Goal: Task Accomplishment & Management: Manage account settings

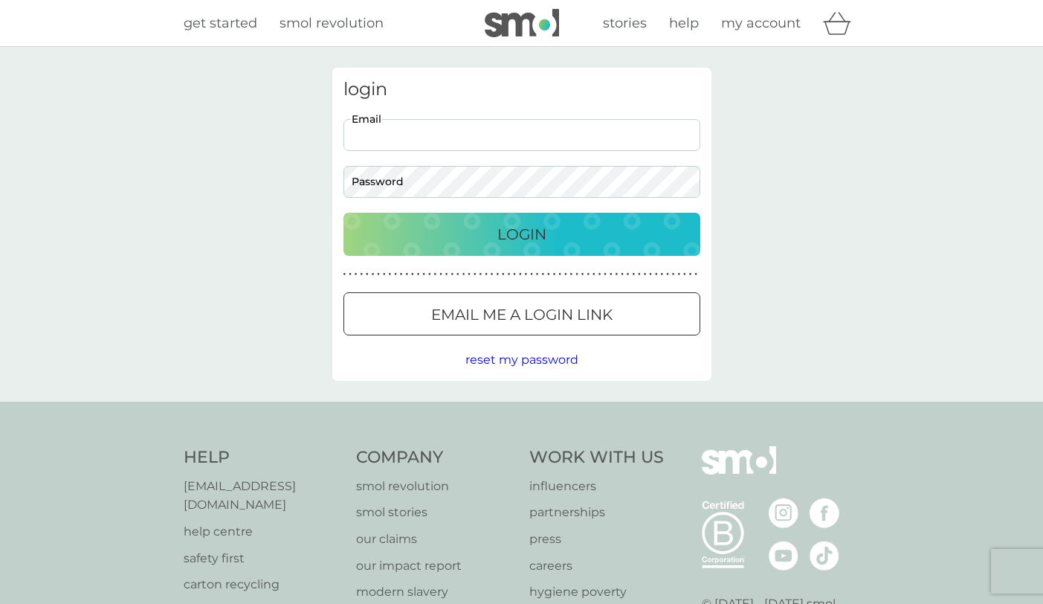
type input "[EMAIL_ADDRESS][DOMAIN_NAME]"
click at [419, 222] on div "Login" at bounding box center [521, 234] width 327 height 24
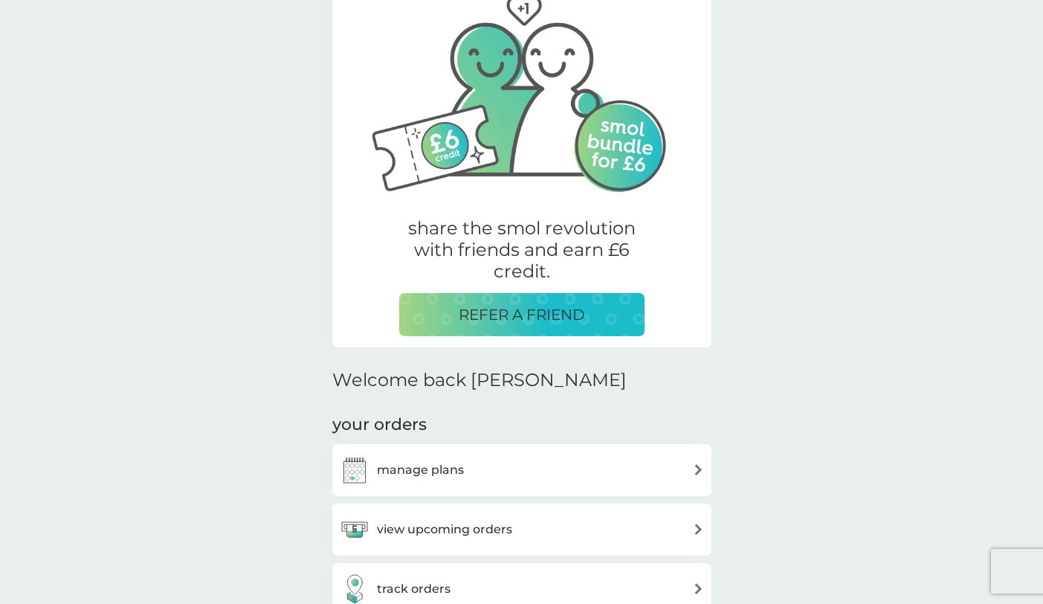
scroll to position [91, 0]
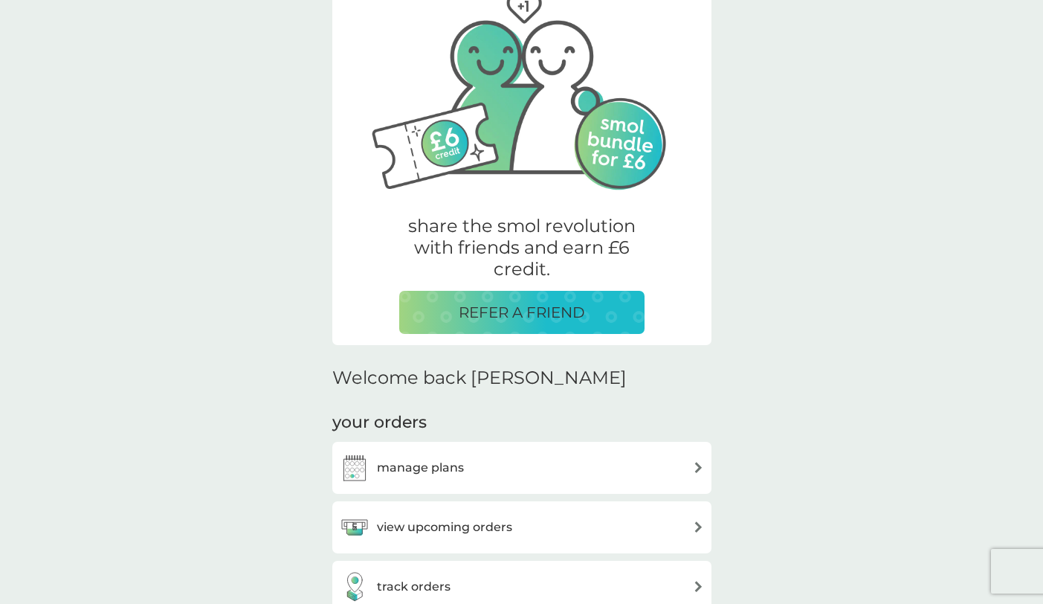
click at [435, 458] on h3 "manage plans" at bounding box center [420, 467] width 87 height 19
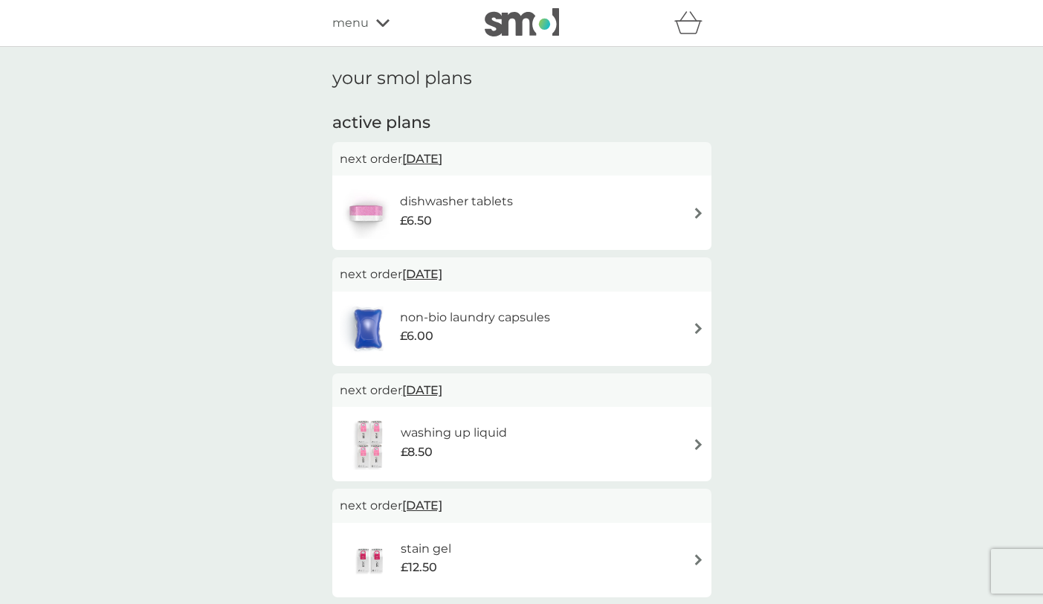
click at [695, 216] on img at bounding box center [698, 212] width 11 height 11
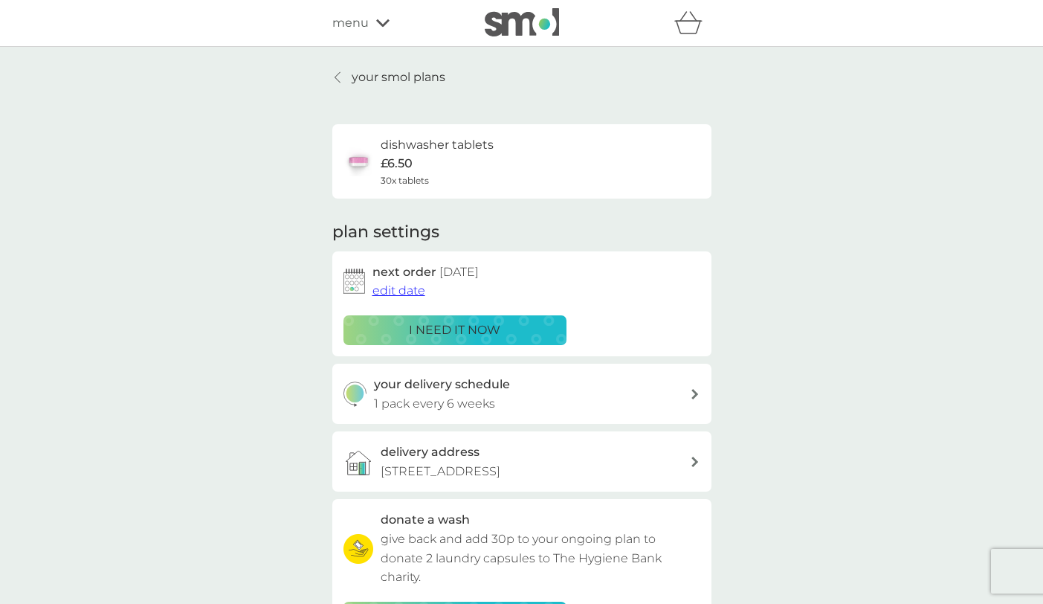
click at [502, 332] on div "i need it now" at bounding box center [455, 329] width 204 height 19
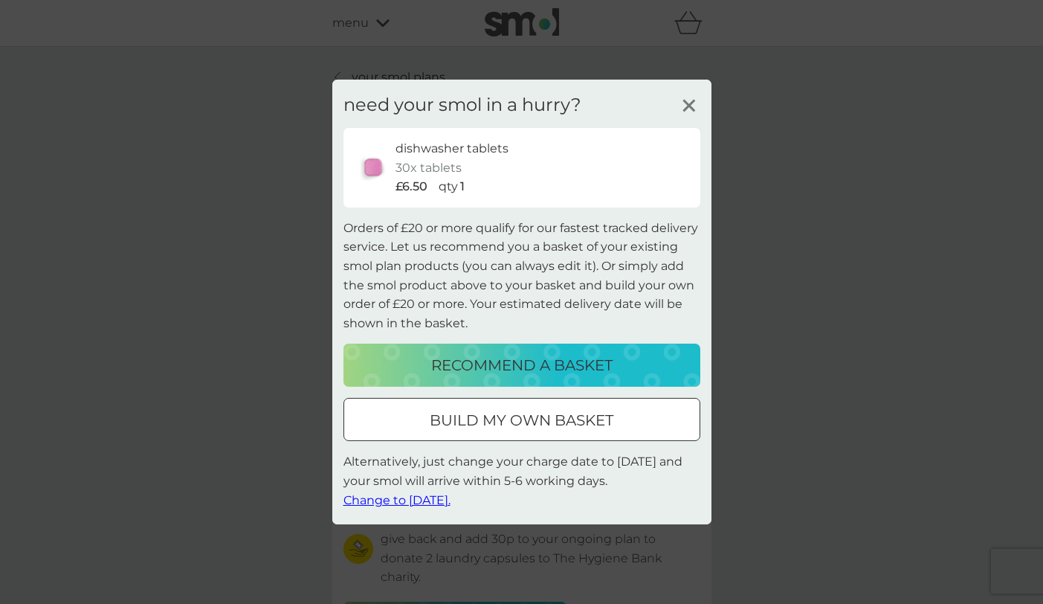
click at [373, 497] on span "Change to [DATE]." at bounding box center [396, 499] width 107 height 14
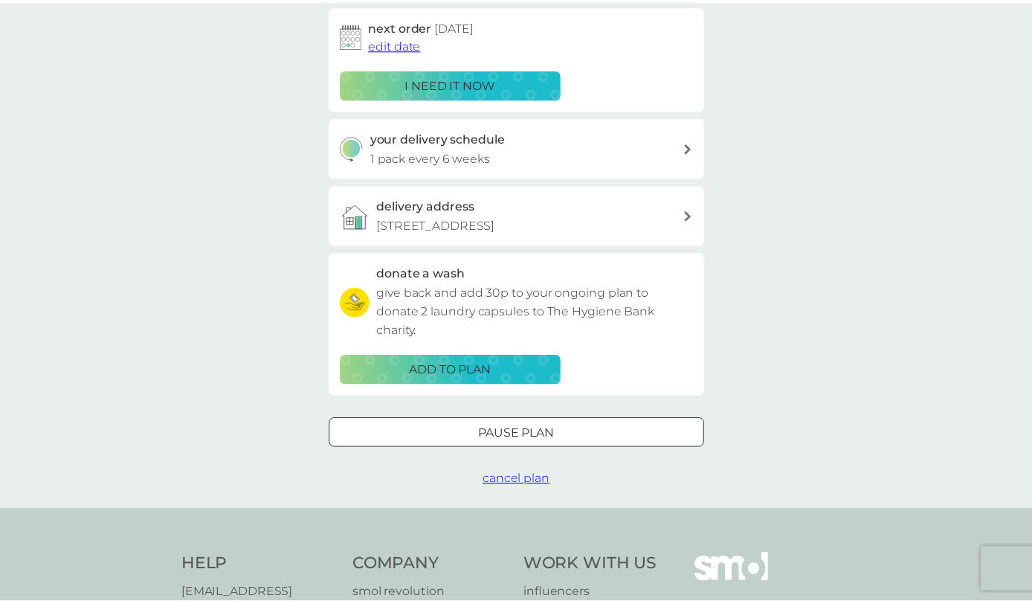
scroll to position [248, 0]
